Goal: Task Accomplishment & Management: Manage account settings

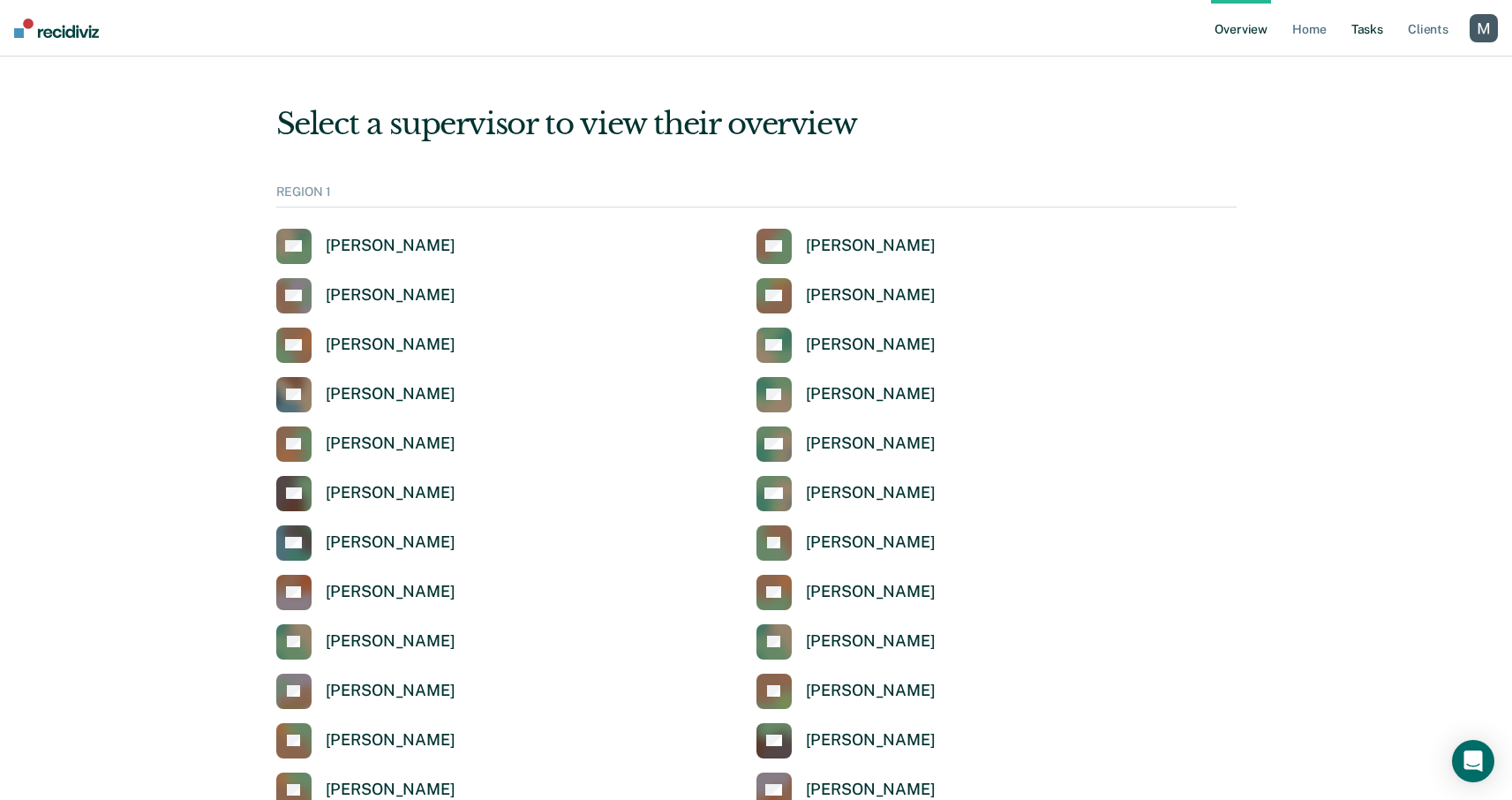
click at [1382, 37] on link "Tasks" at bounding box center [1367, 28] width 39 height 57
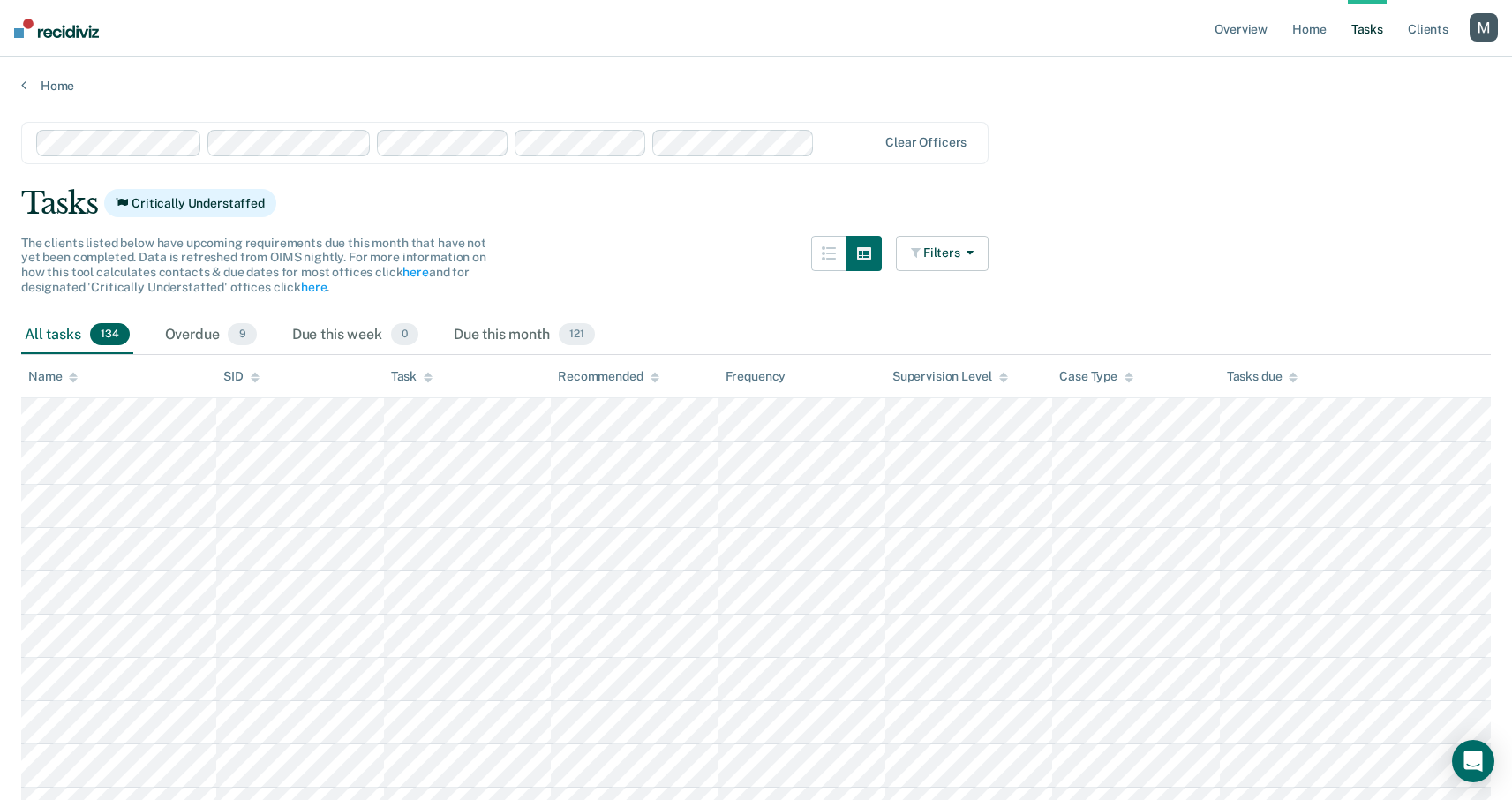
click at [651, 377] on icon at bounding box center [655, 378] width 9 height 12
click at [1418, 32] on link "Client s" at bounding box center [1428, 28] width 48 height 57
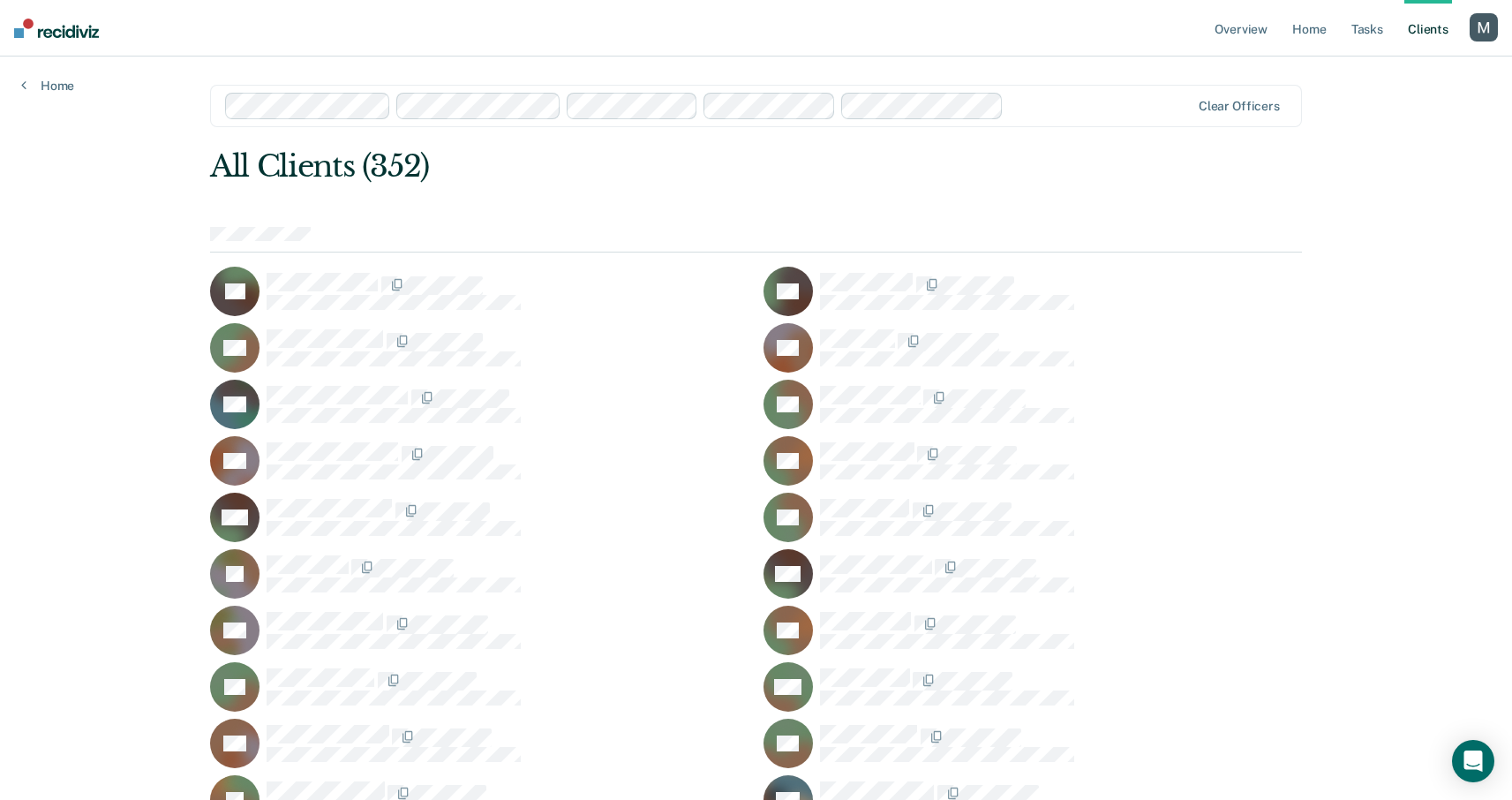
scroll to position [8189, 0]
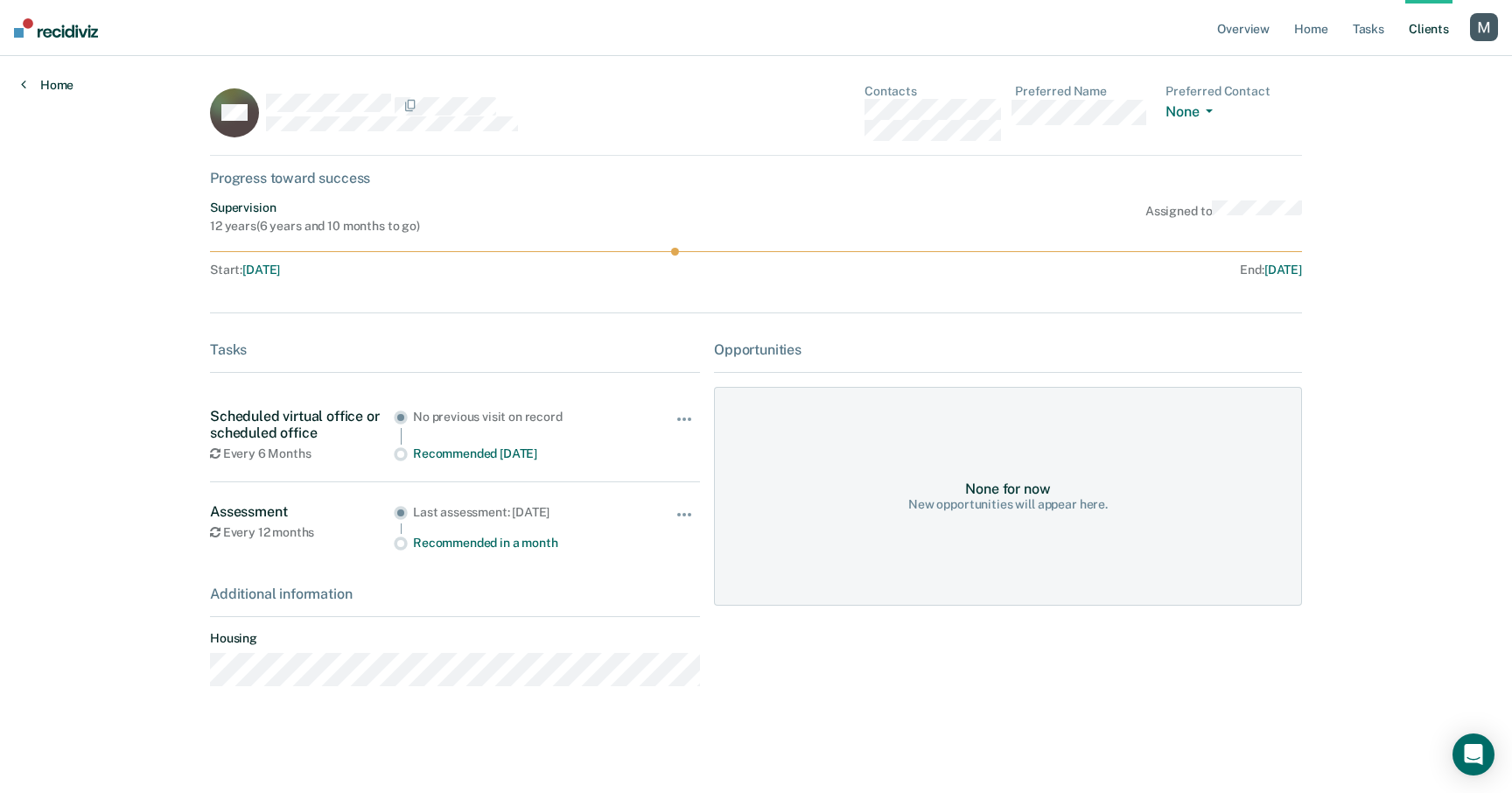
click at [54, 88] on link "Home" at bounding box center [46, 85] width 52 height 16
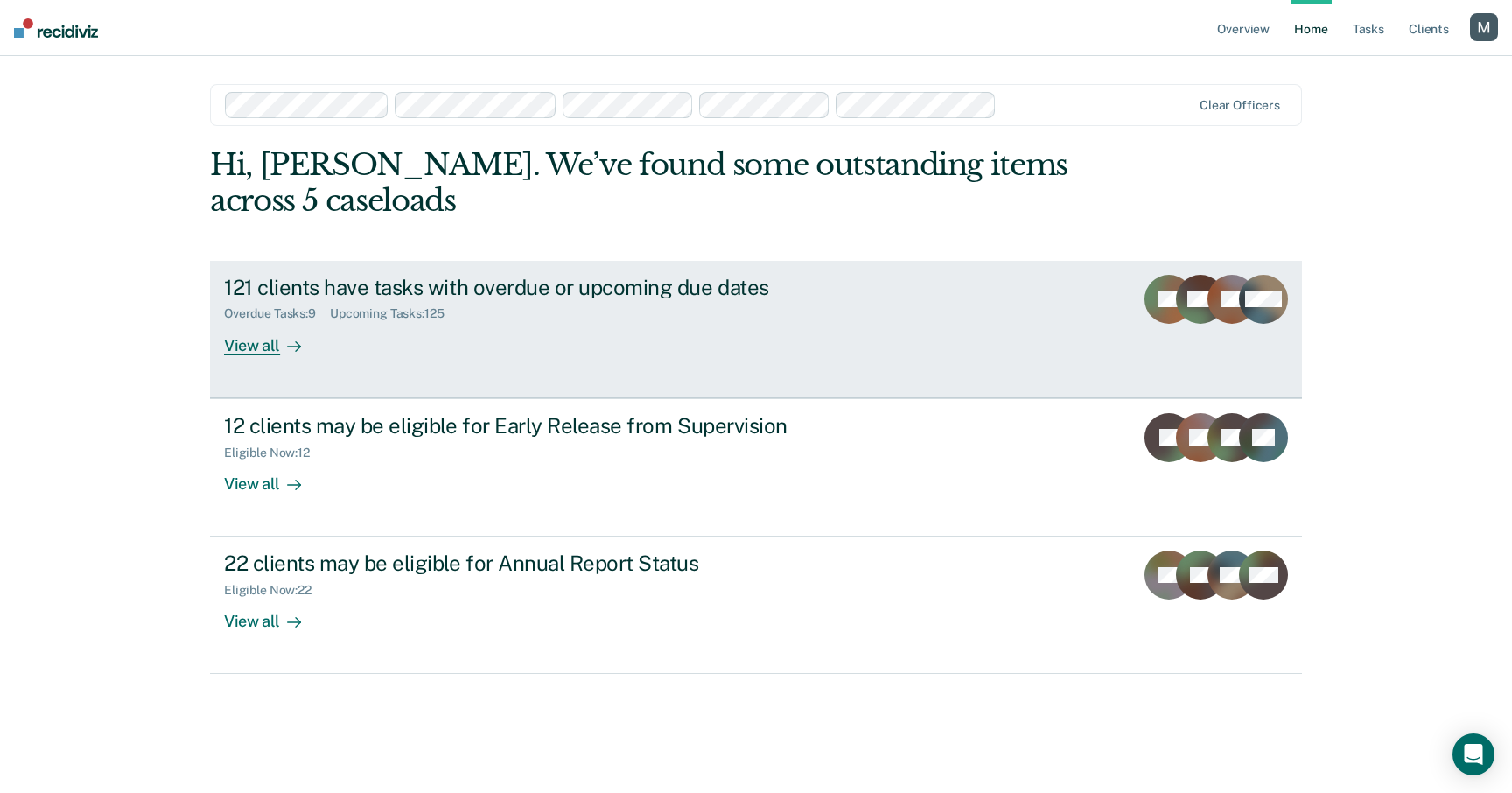
click at [390, 363] on link "121 clients have tasks with overdue or upcoming due dates Overdue Tasks : 9 Upc…" at bounding box center [756, 329] width 1091 height 137
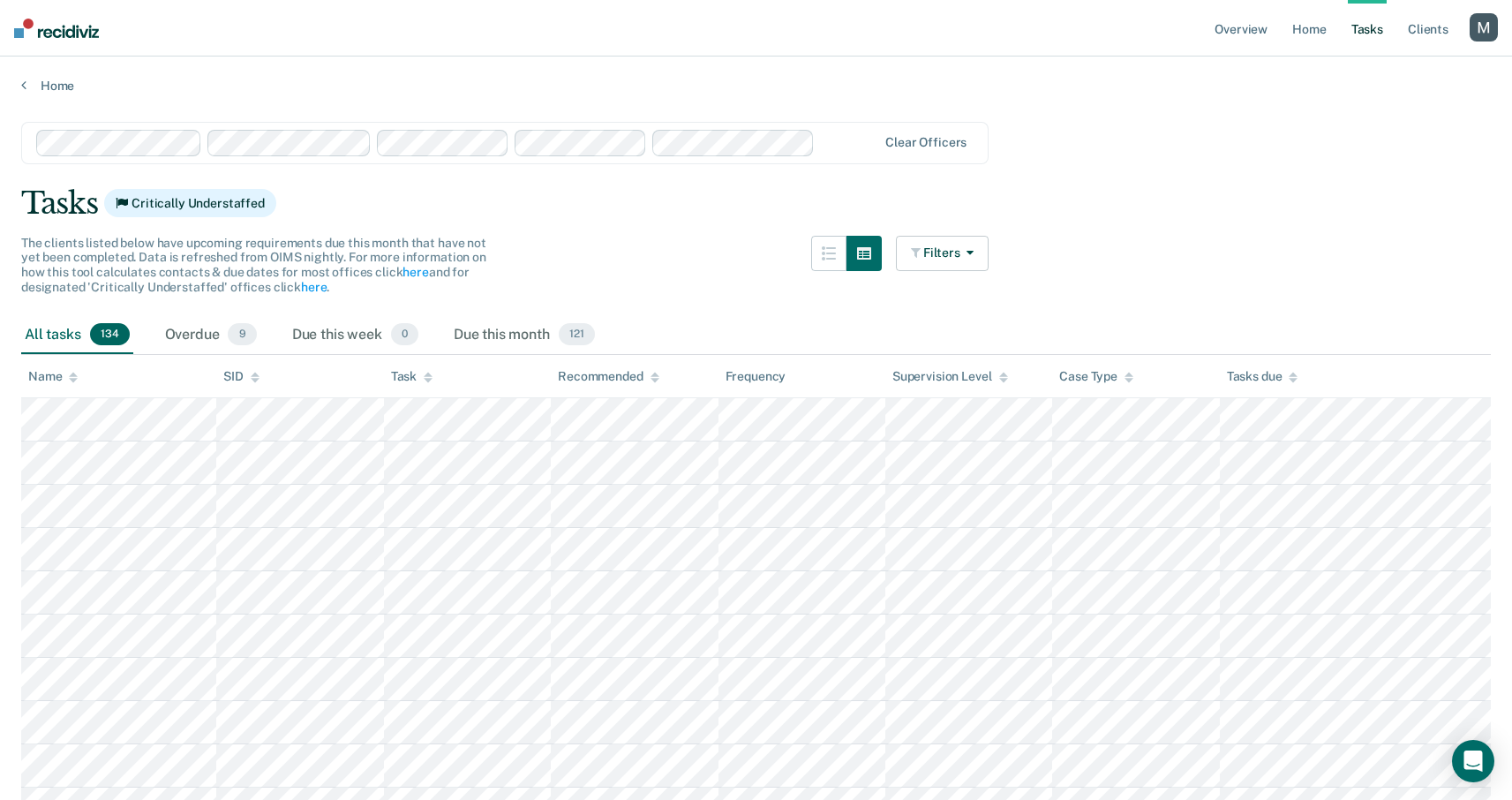
click at [656, 380] on icon at bounding box center [655, 380] width 9 height 4
click at [654, 370] on div at bounding box center [655, 376] width 9 height 15
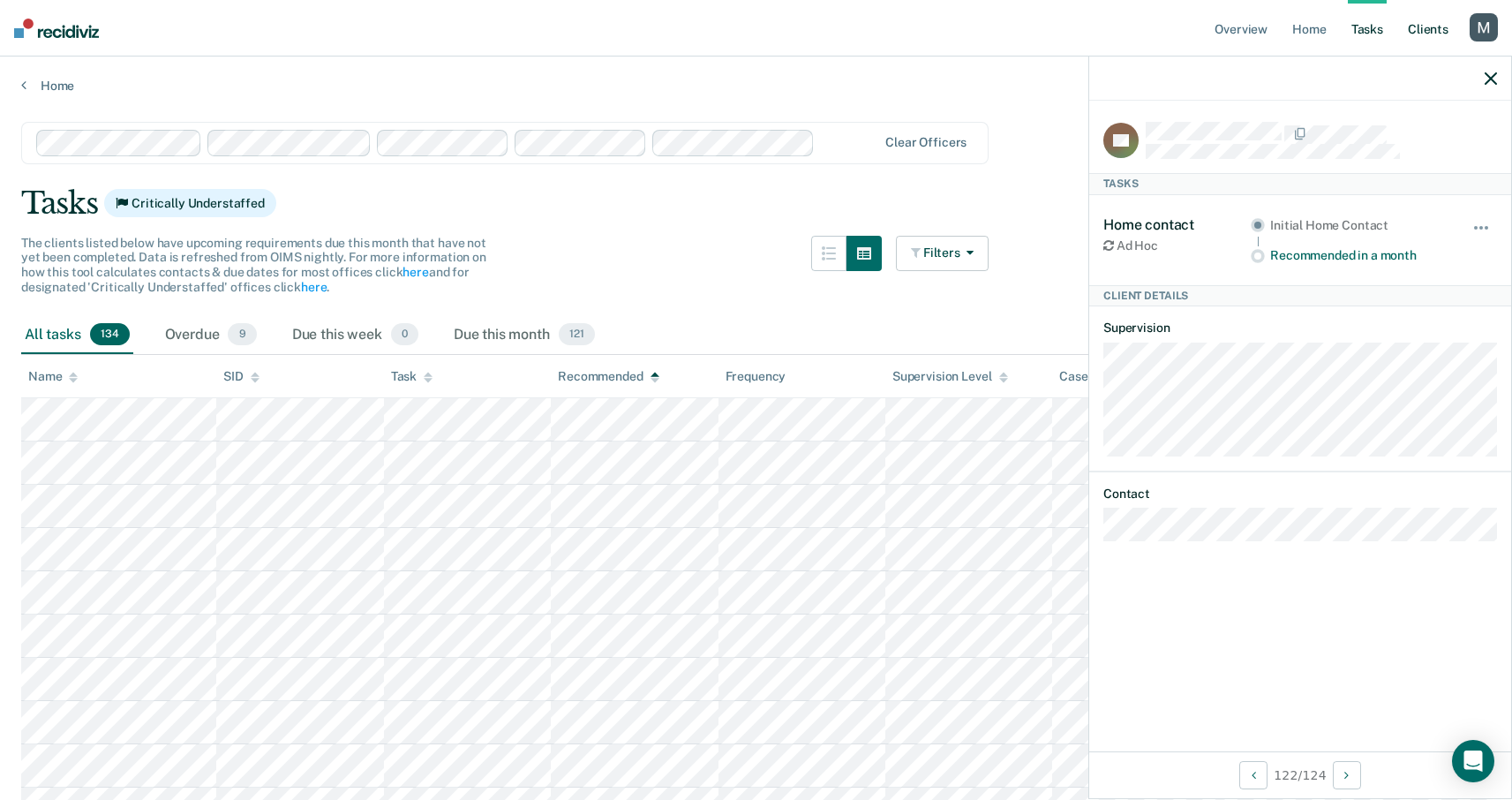
click at [1418, 24] on link "Client s" at bounding box center [1428, 28] width 48 height 57
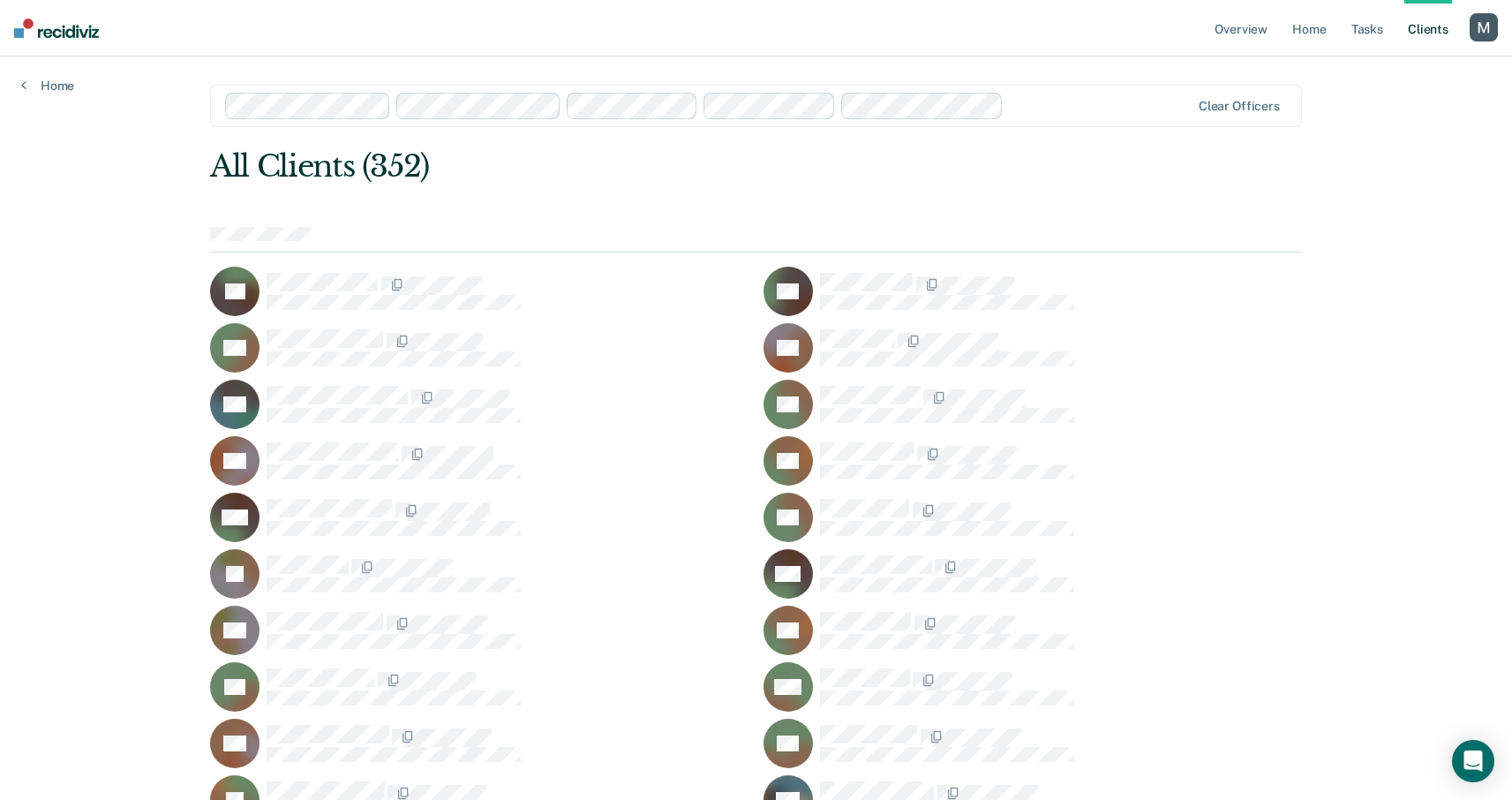
scroll to position [9039, 0]
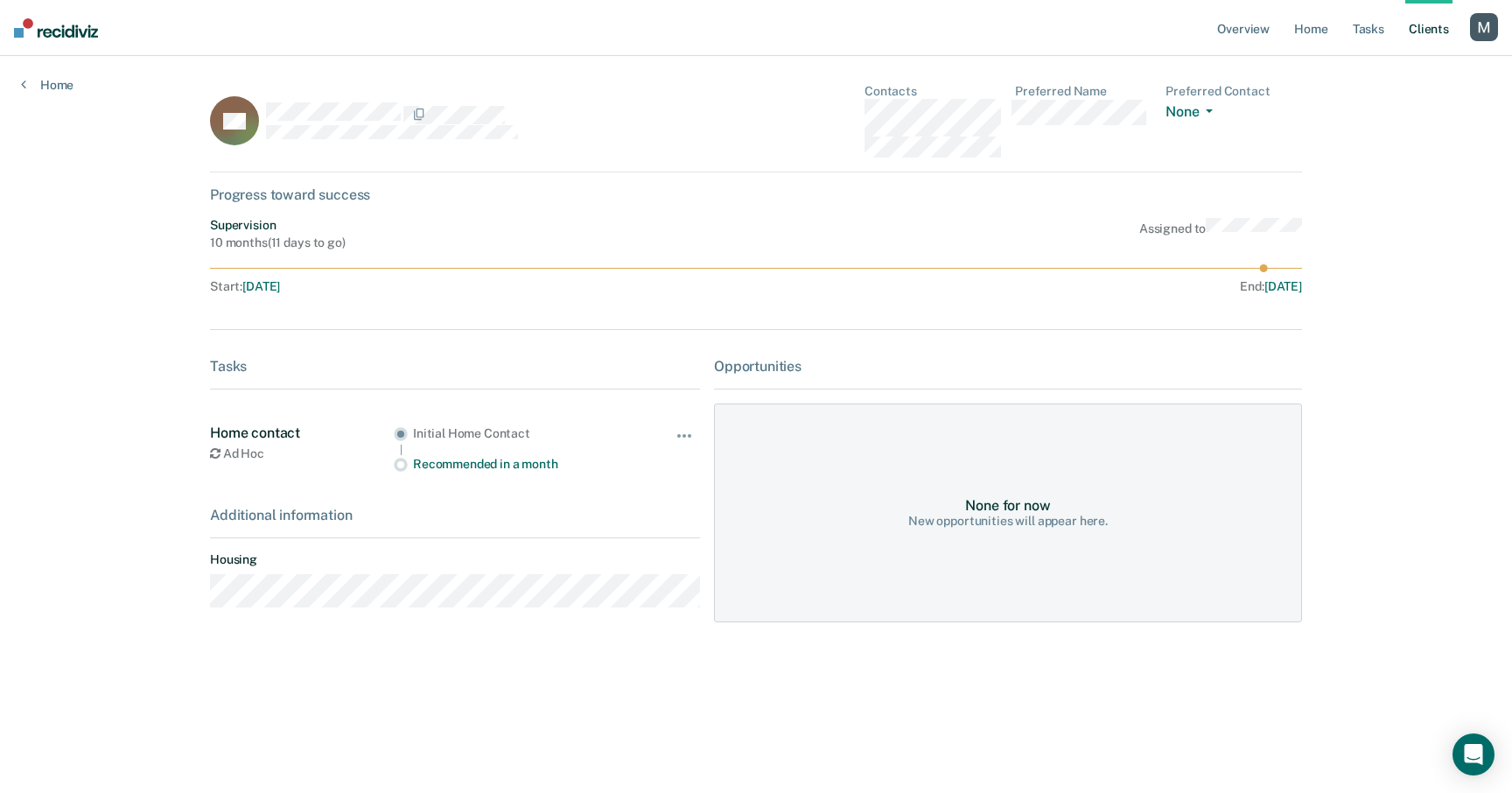
click at [1478, 29] on div "button" at bounding box center [1483, 27] width 28 height 28
click at [1364, 109] on link "Log Out" at bounding box center [1413, 114] width 141 height 15
